Goal: Check status: Check status

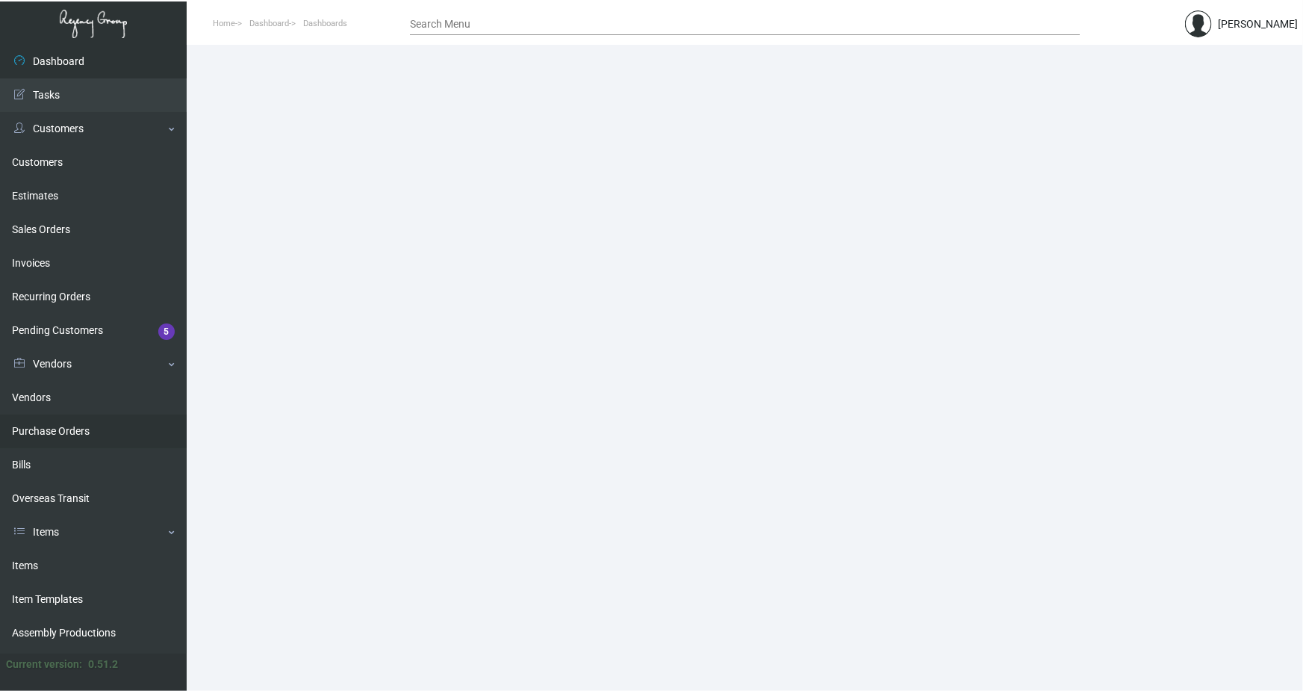
click at [42, 429] on link "Purchase Orders" at bounding box center [93, 432] width 187 height 34
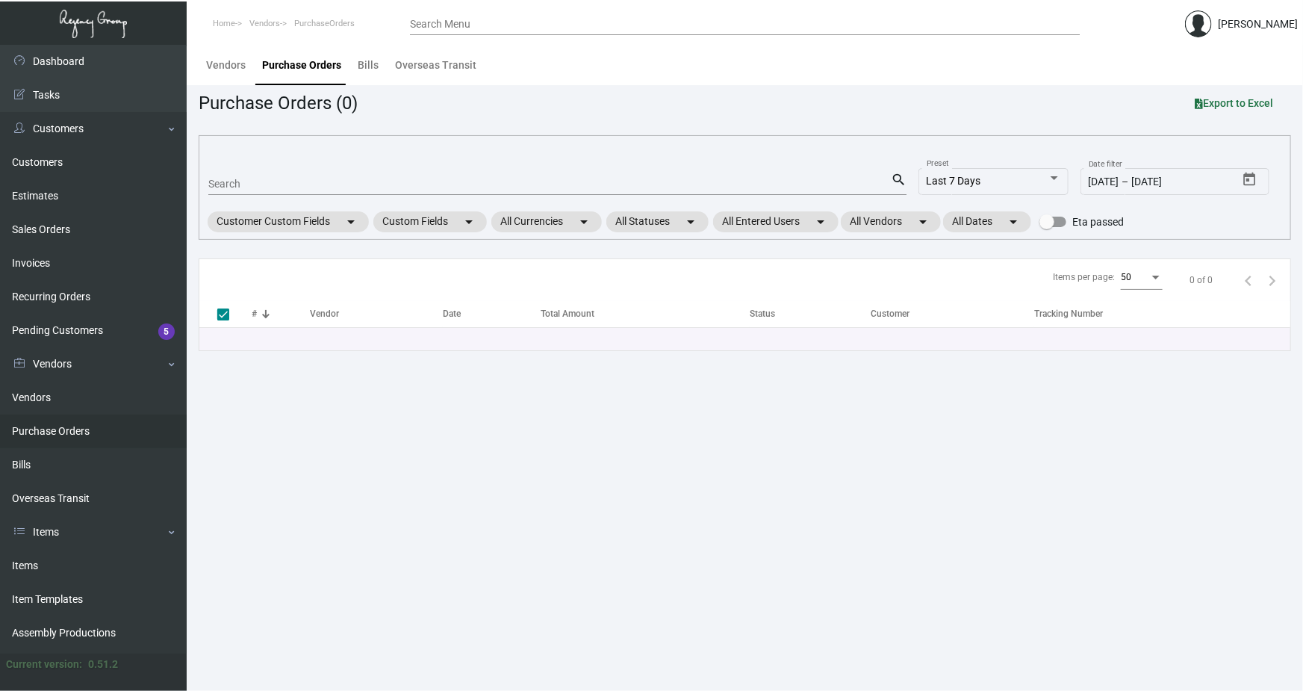
click at [235, 190] on div "Search" at bounding box center [549, 183] width 683 height 23
paste input "107522"
type input "107522"
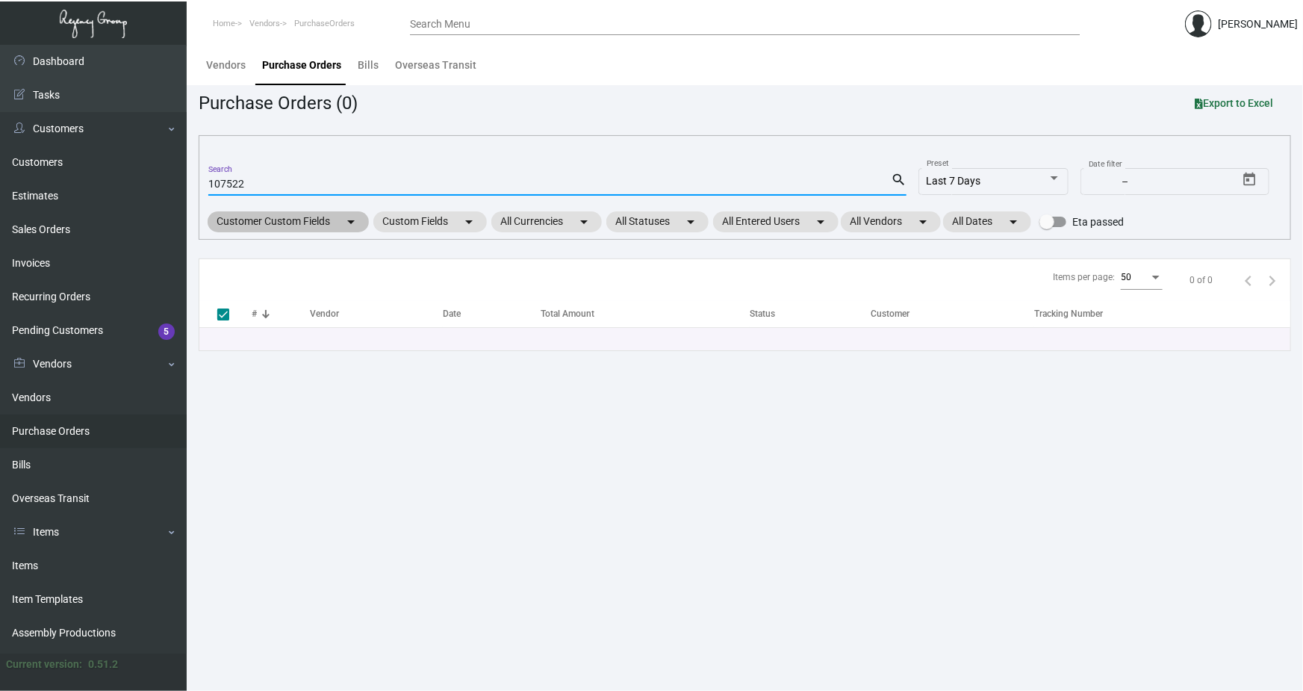
checkbox input "false"
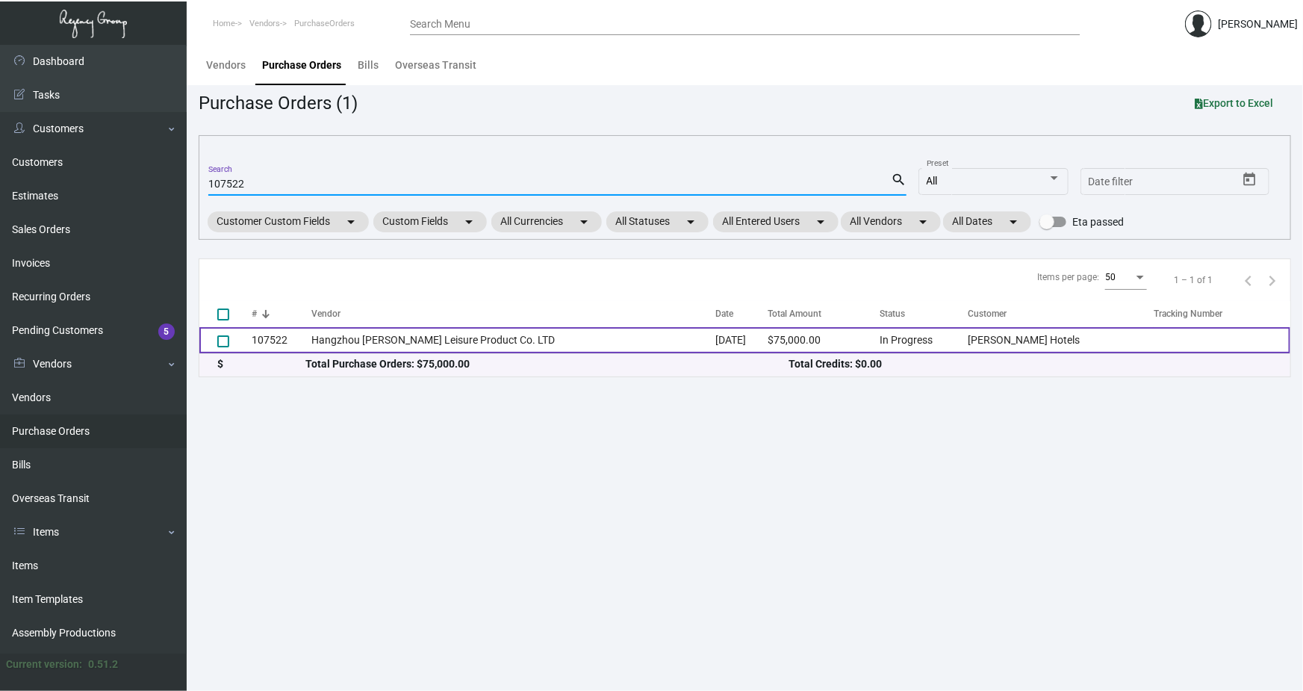
click at [308, 337] on td "107522" at bounding box center [282, 340] width 60 height 26
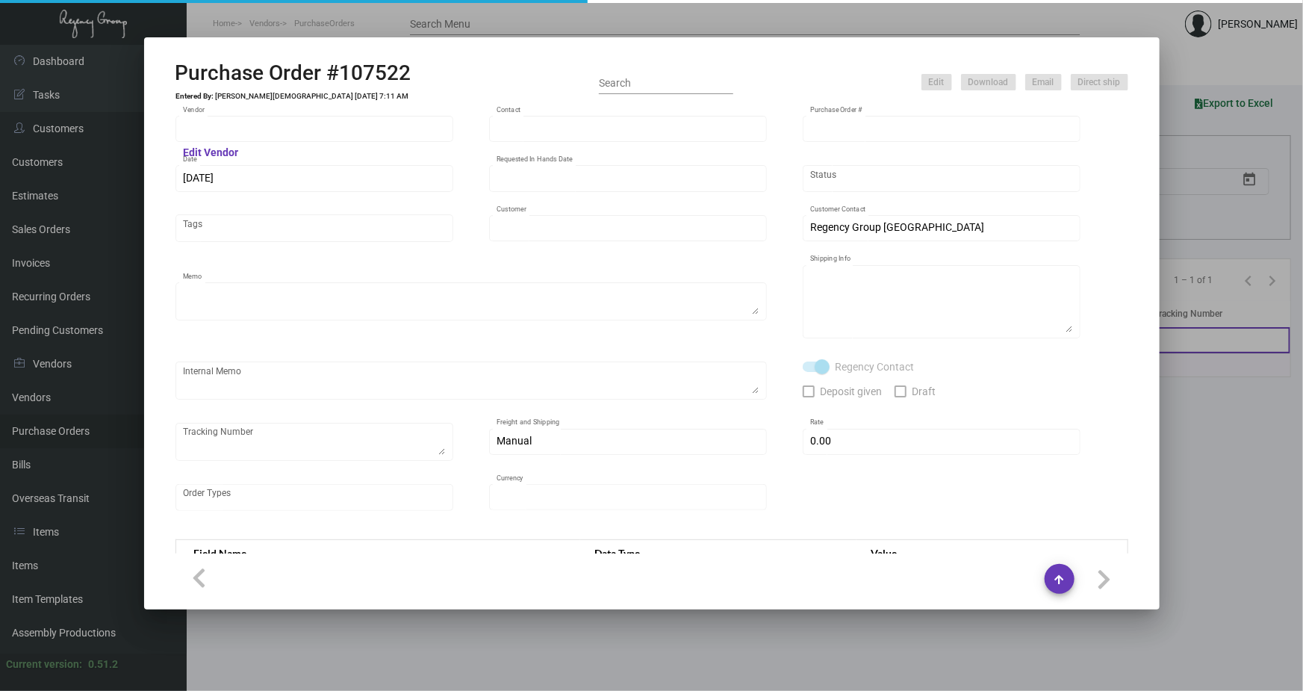
type input "Hangzhou [PERSON_NAME] Leisure Product Co. LTD"
type input "[PERSON_NAME]"
type input "107522"
type input "[DATE]"
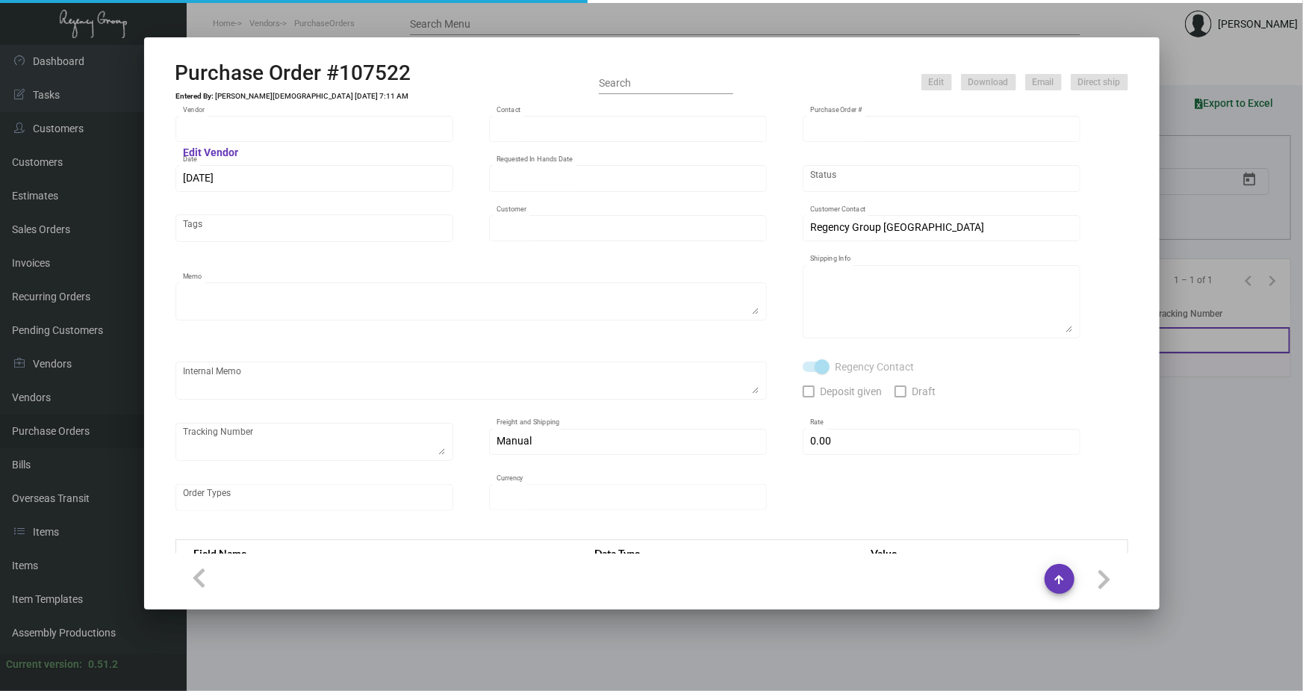
type input "[PERSON_NAME] Hotels"
type textarea "Please ship 20k once the production is complete. Boat to [GEOGRAPHIC_DATA]. For…"
type textarea "Regency Group NJ - [PERSON_NAME] [STREET_ADDRESS]"
checkbox input "true"
type input "$ 0.00"
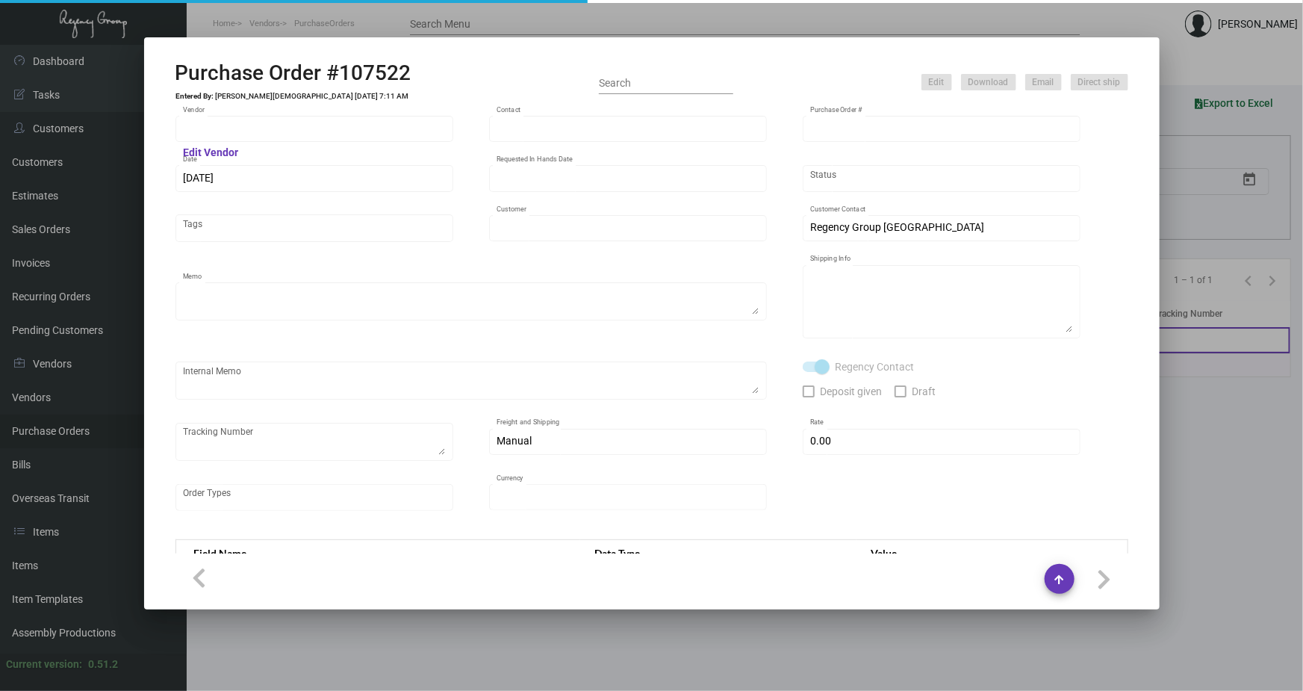
type input "United States Dollar $"
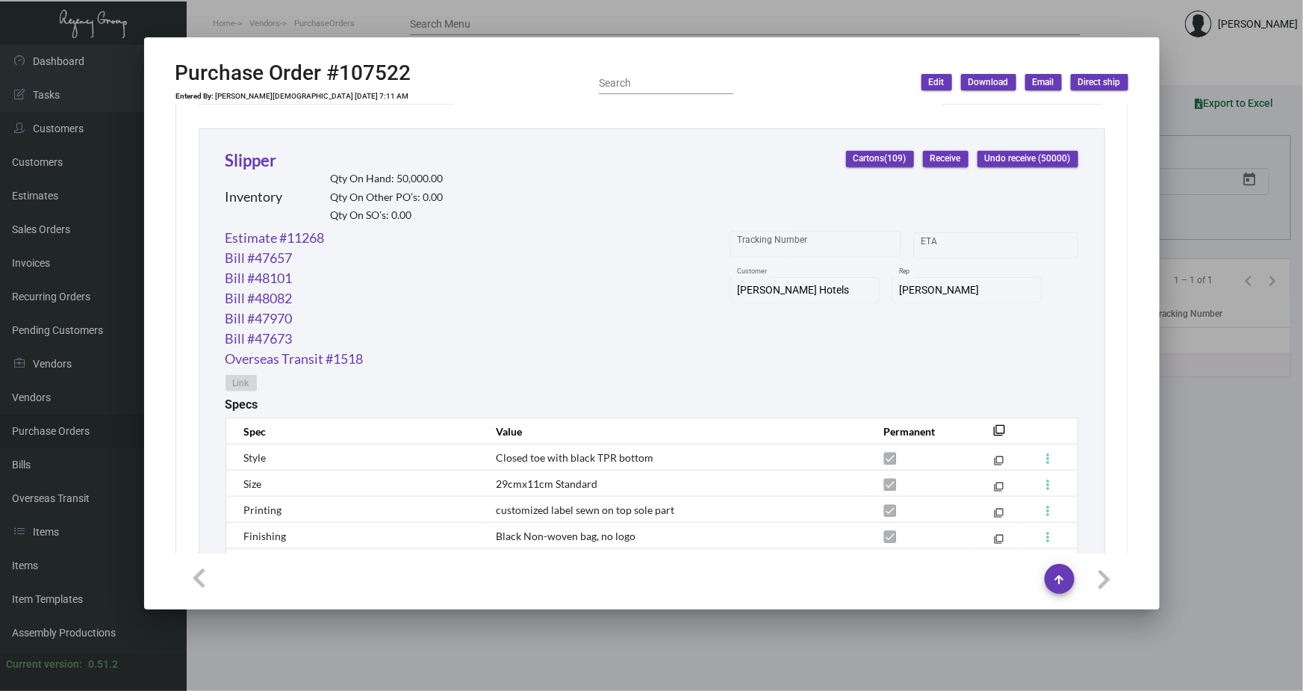
scroll to position [652, 0]
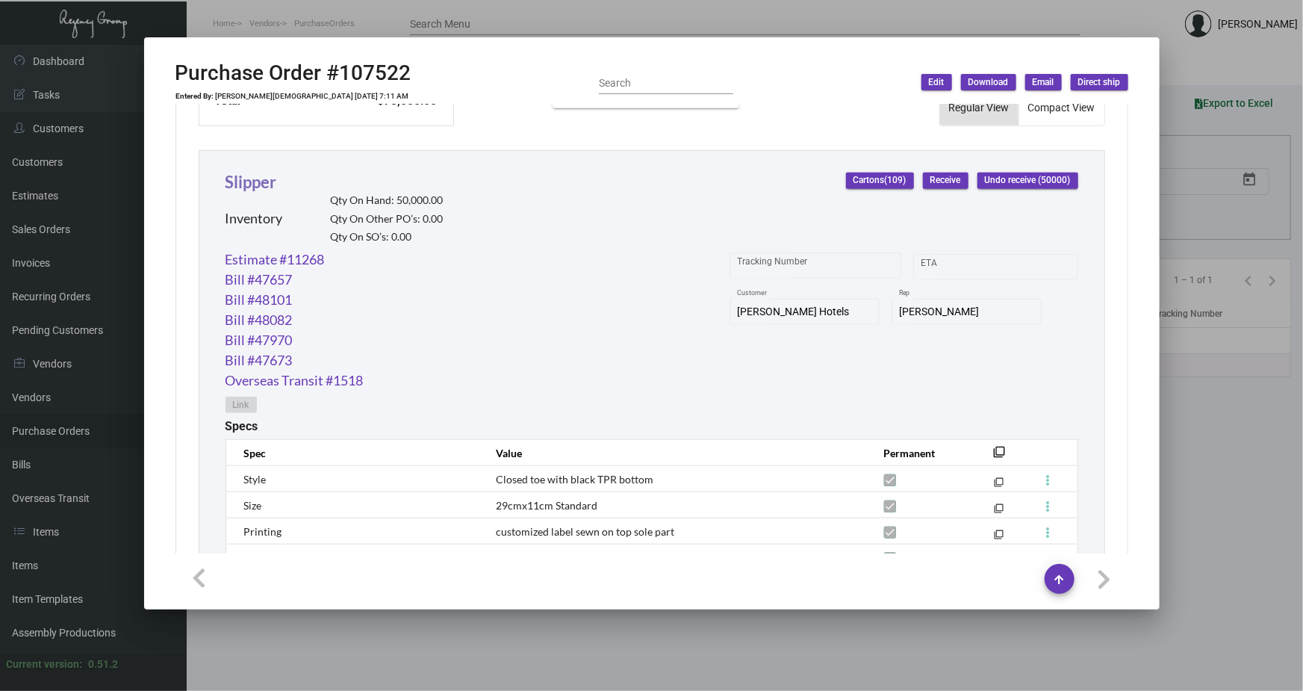
click at [266, 180] on link "Slipper" at bounding box center [252, 182] width 52 height 20
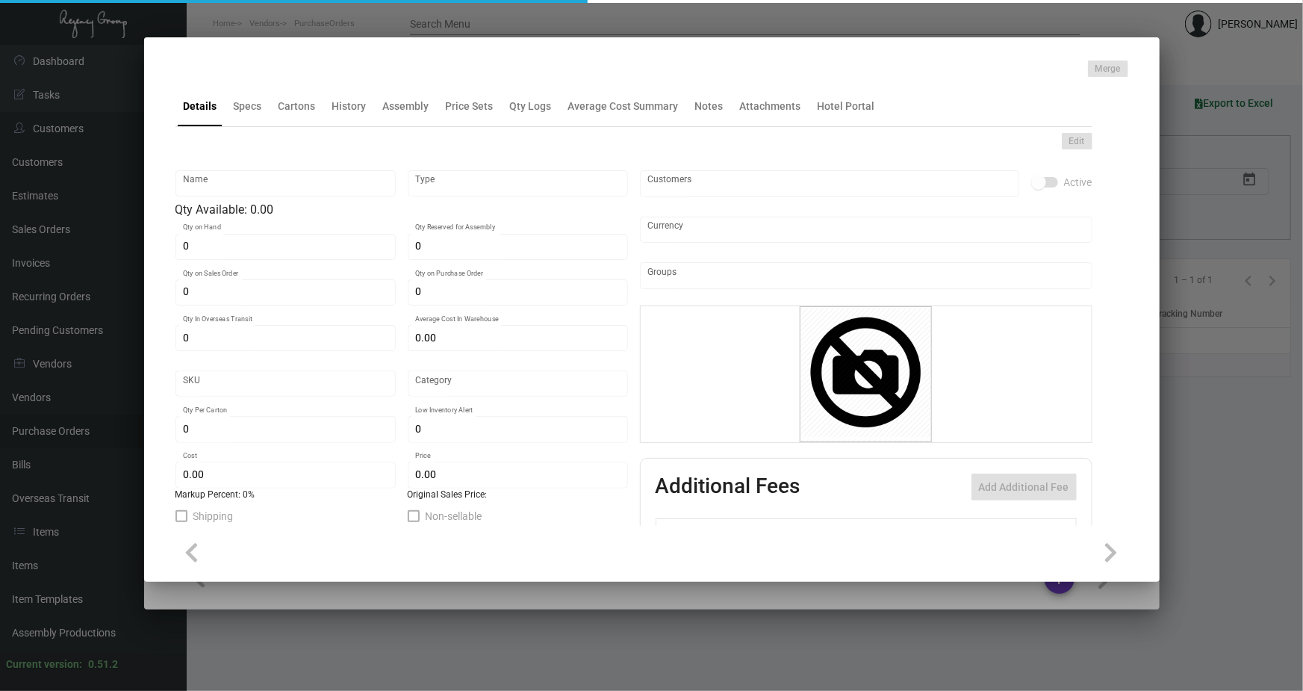
type input "Slipper"
type input "Inventory"
type input "50,000"
type input "25,000"
type input "10,000"
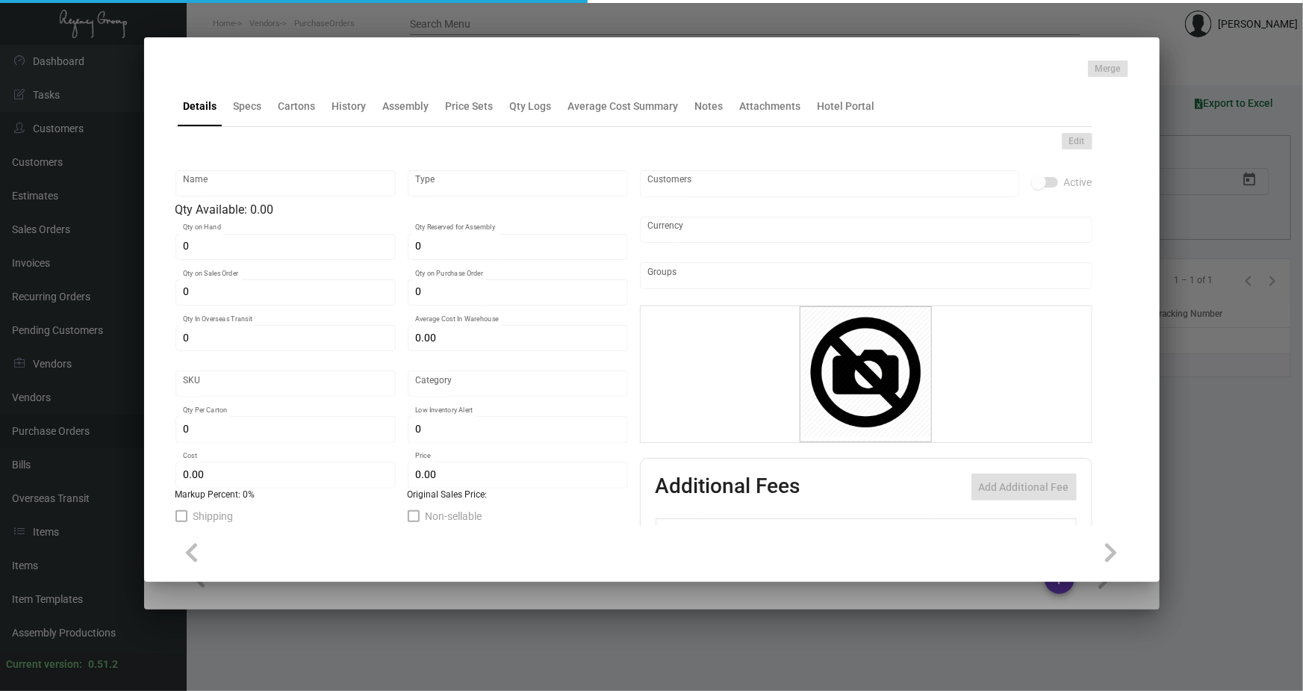
type input "$ 0.91751"
type input "3169"
type input "Overseas"
type input "100"
type input "4,500"
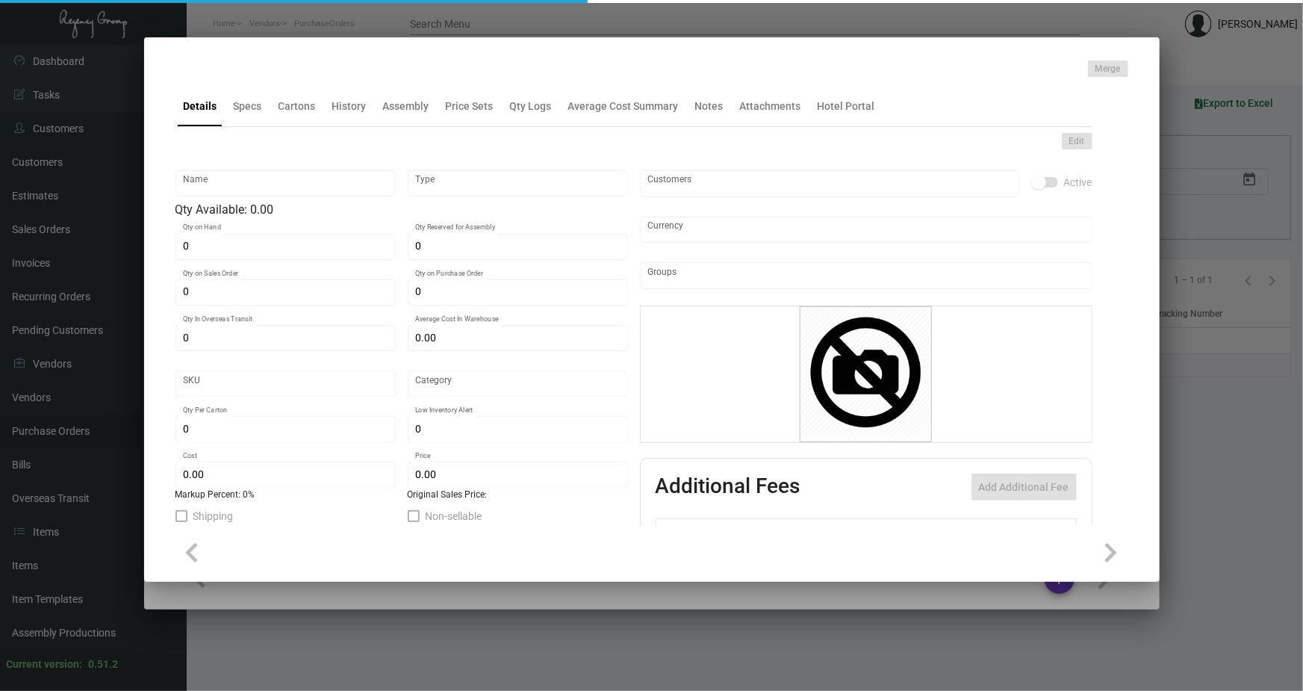
type input "$ 1.00"
type input "$ 2.09"
checkbox input "true"
type input "United States Dollar $"
